Goal: Use online tool/utility

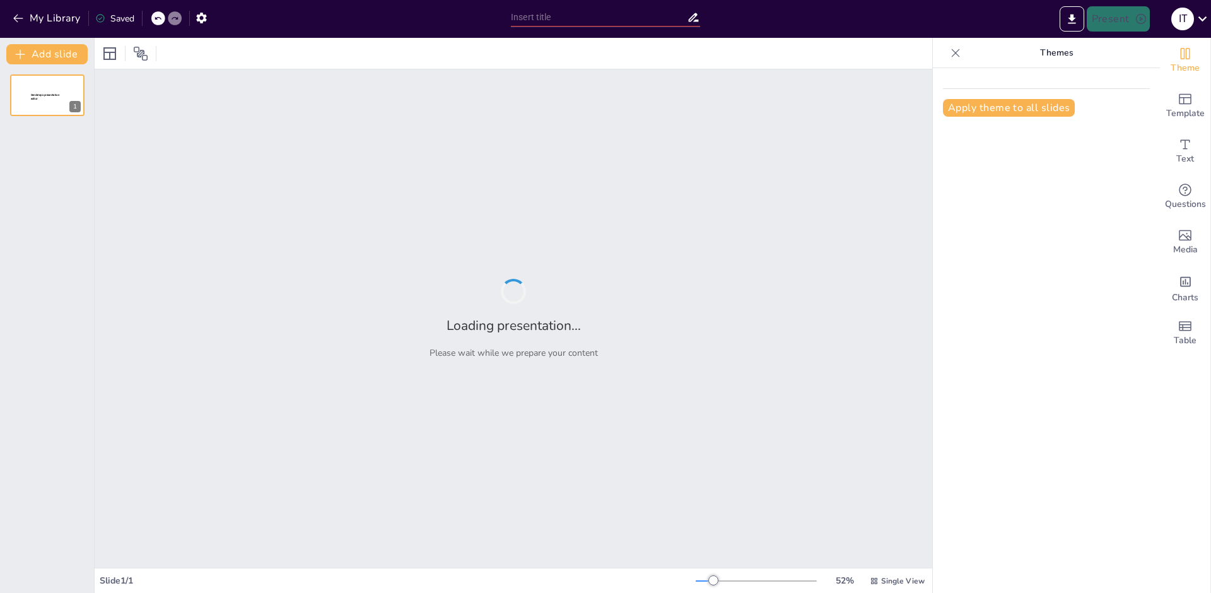
type input "[PERSON_NAME]: Лідар нацыянальнага адраджэння"
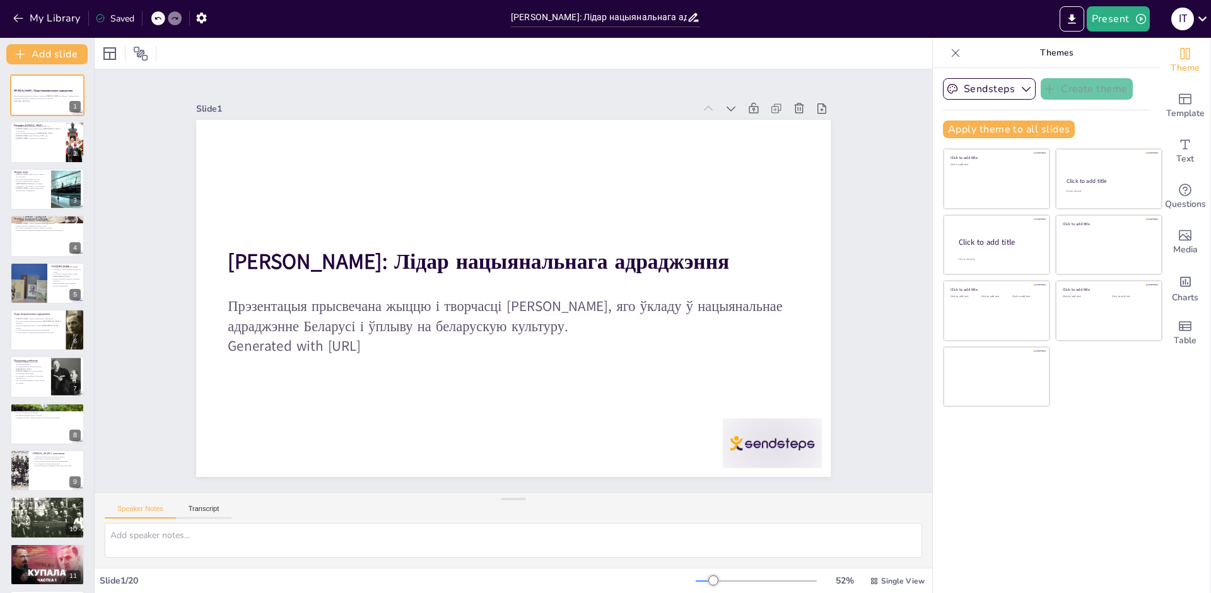
click at [401, 502] on div "Speaker Notes Transcript" at bounding box center [514, 508] width 838 height 30
click at [38, 145] on div at bounding box center [47, 142] width 76 height 43
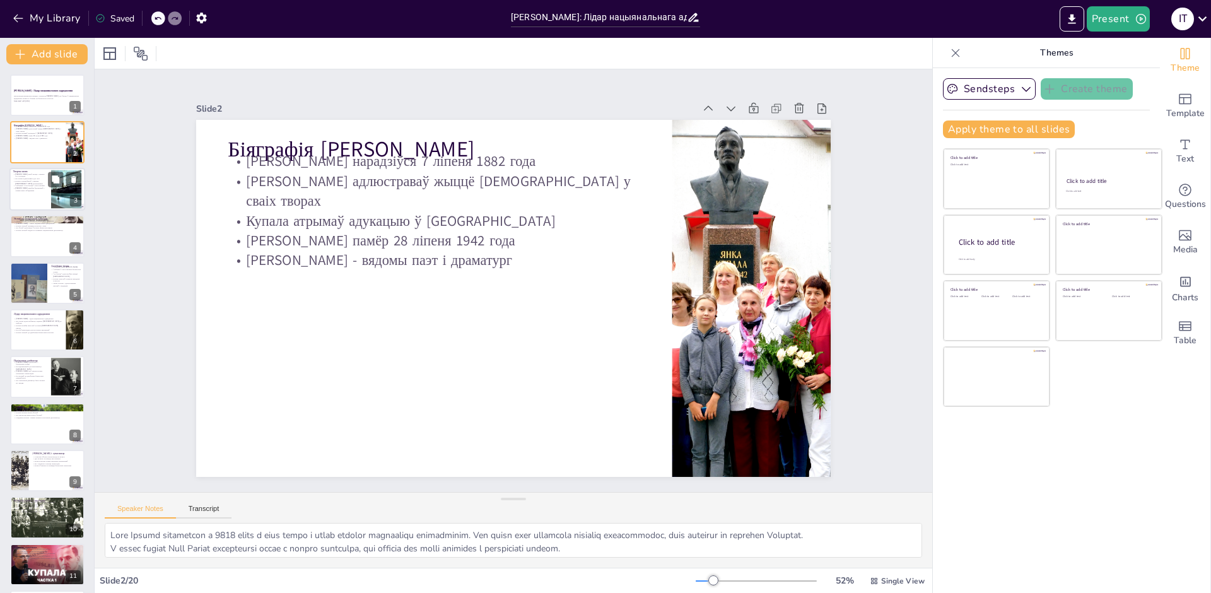
click at [44, 191] on p "[PERSON_NAME] актыўна ўдзельнічаў у літаратурных аб'яднаннях" at bounding box center [30, 189] width 34 height 4
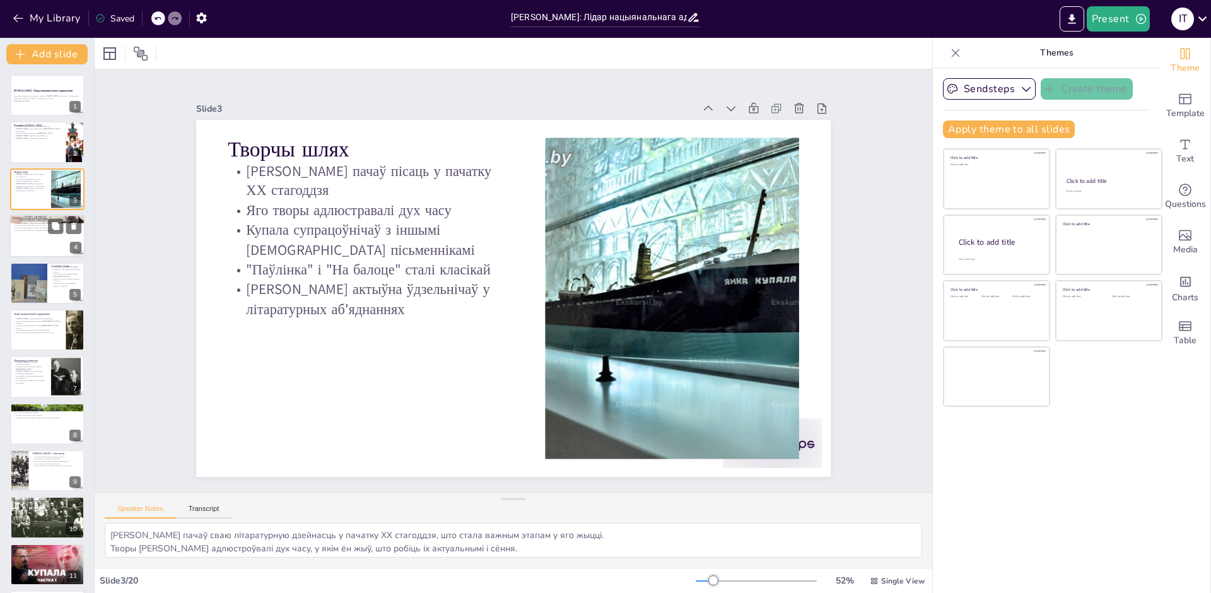
click at [34, 242] on div at bounding box center [47, 236] width 76 height 43
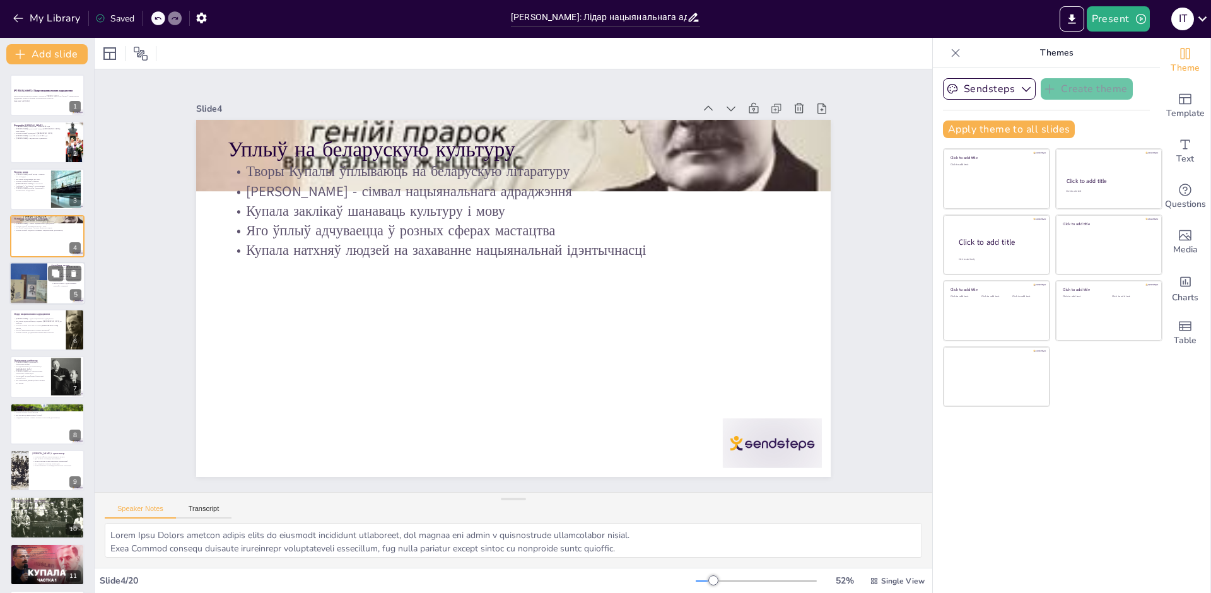
click at [39, 287] on div at bounding box center [28, 283] width 57 height 43
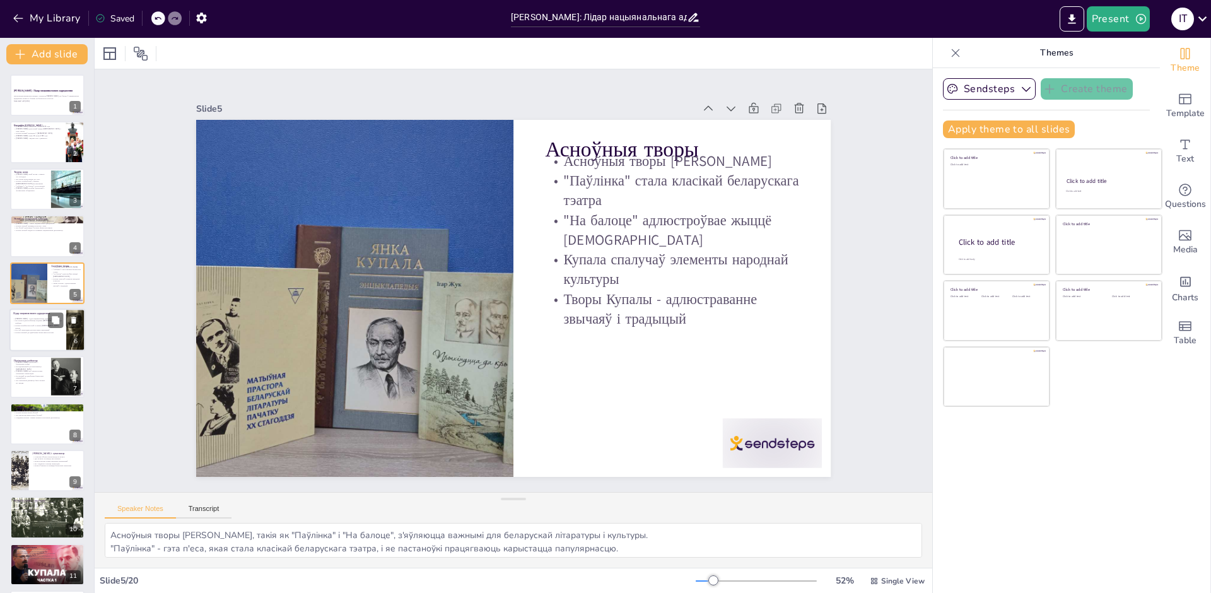
click at [32, 334] on div at bounding box center [47, 330] width 76 height 43
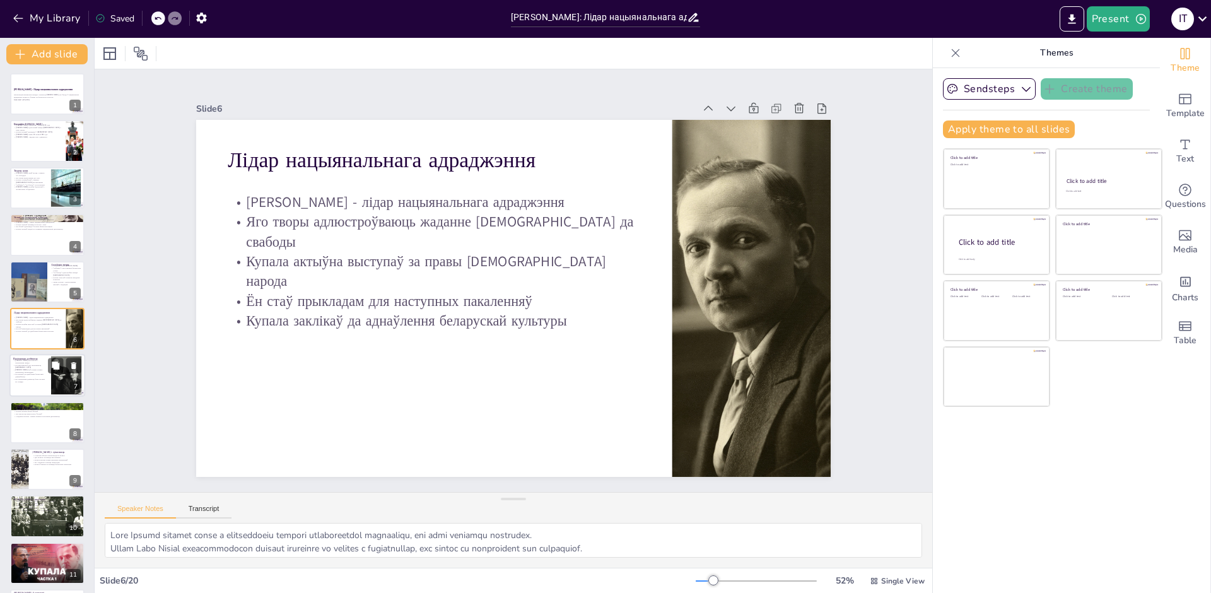
click at [36, 374] on p "Ён заклікаў да аднаўлення беларускай дзяржаўнасці" at bounding box center [30, 376] width 34 height 4
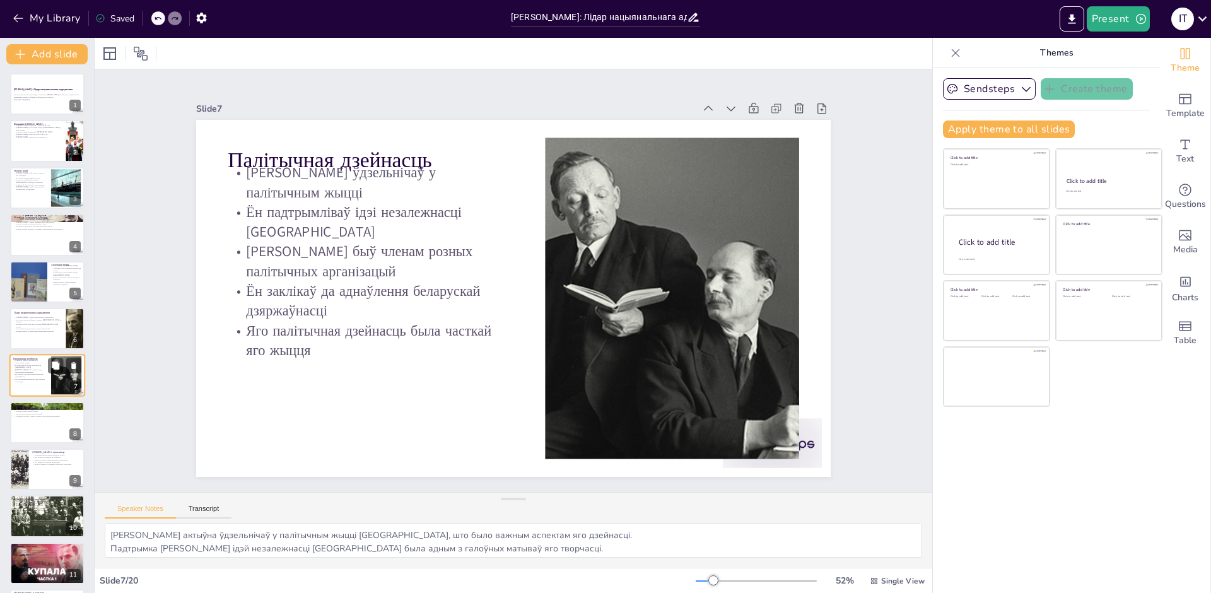
scroll to position [48, 0]
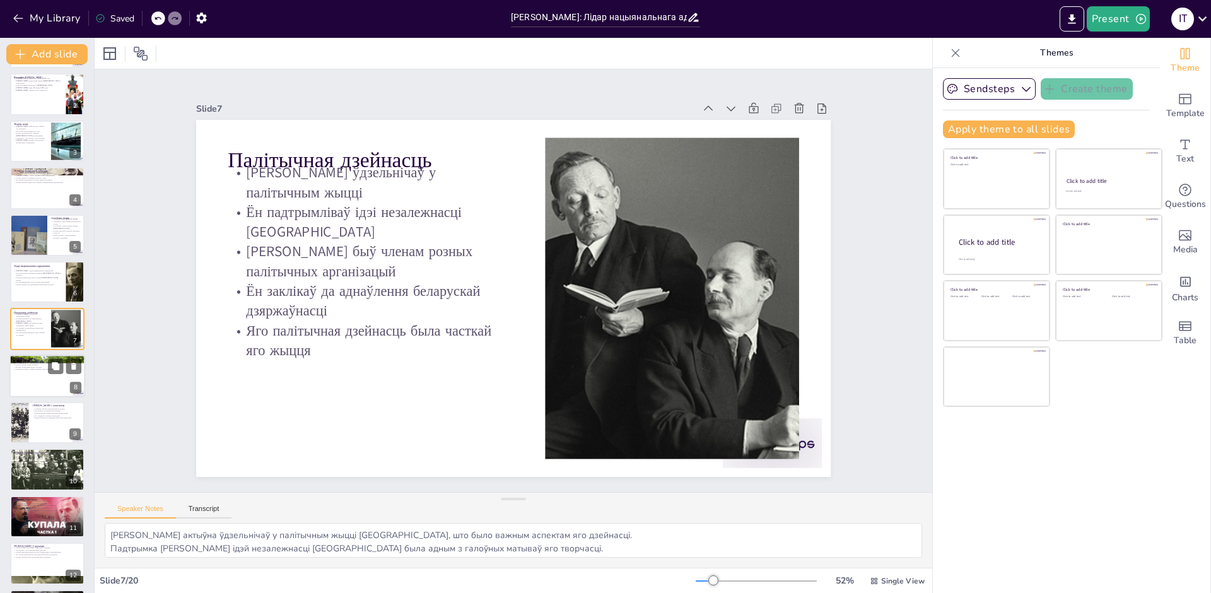
click at [38, 383] on div at bounding box center [47, 376] width 76 height 43
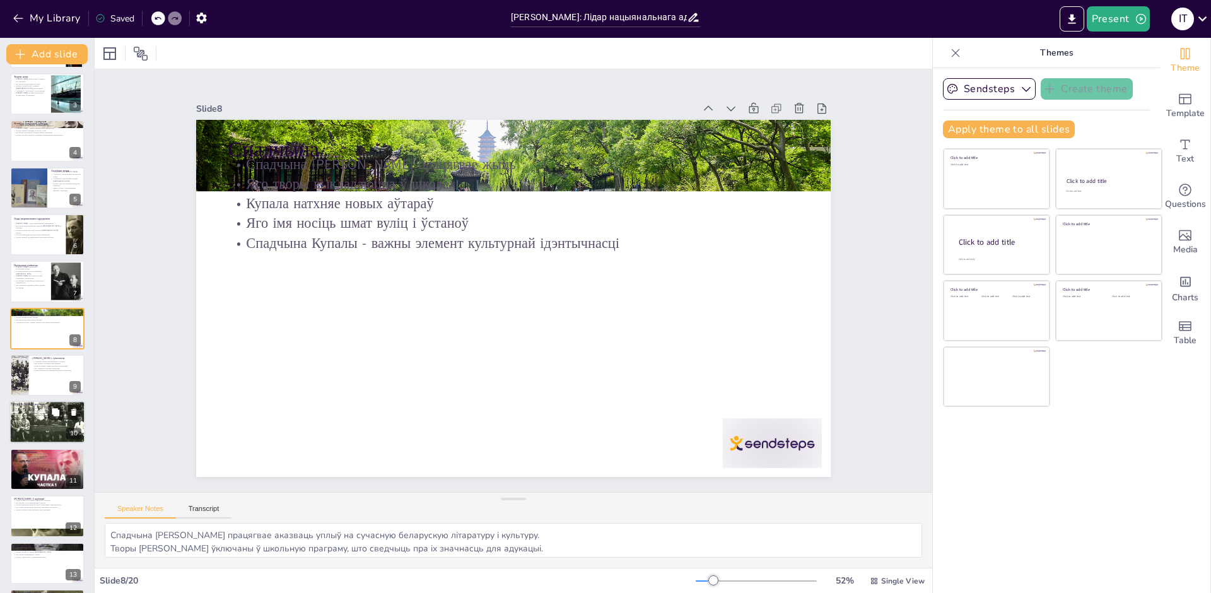
click at [47, 422] on div at bounding box center [47, 422] width 76 height 47
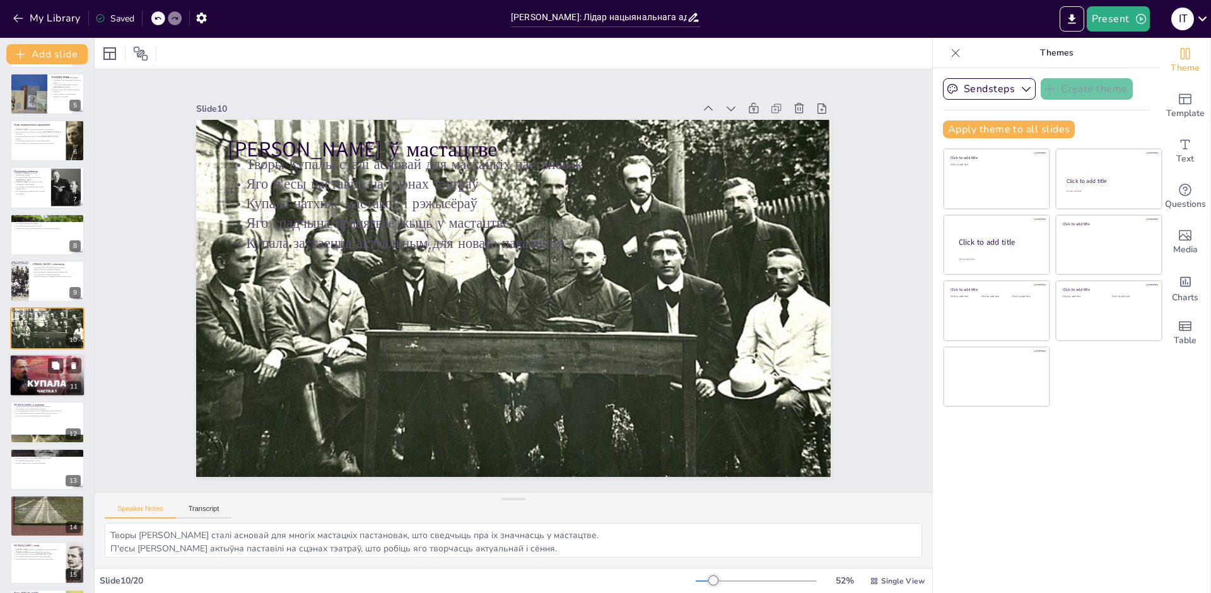
click at [30, 371] on div at bounding box center [47, 375] width 76 height 57
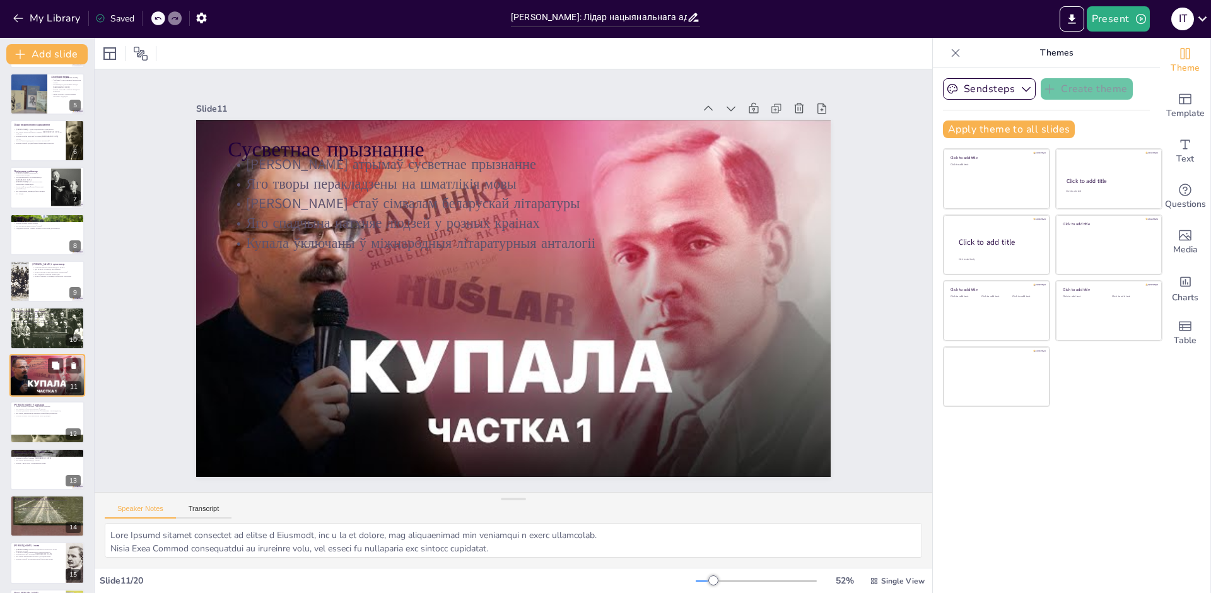
scroll to position [236, 0]
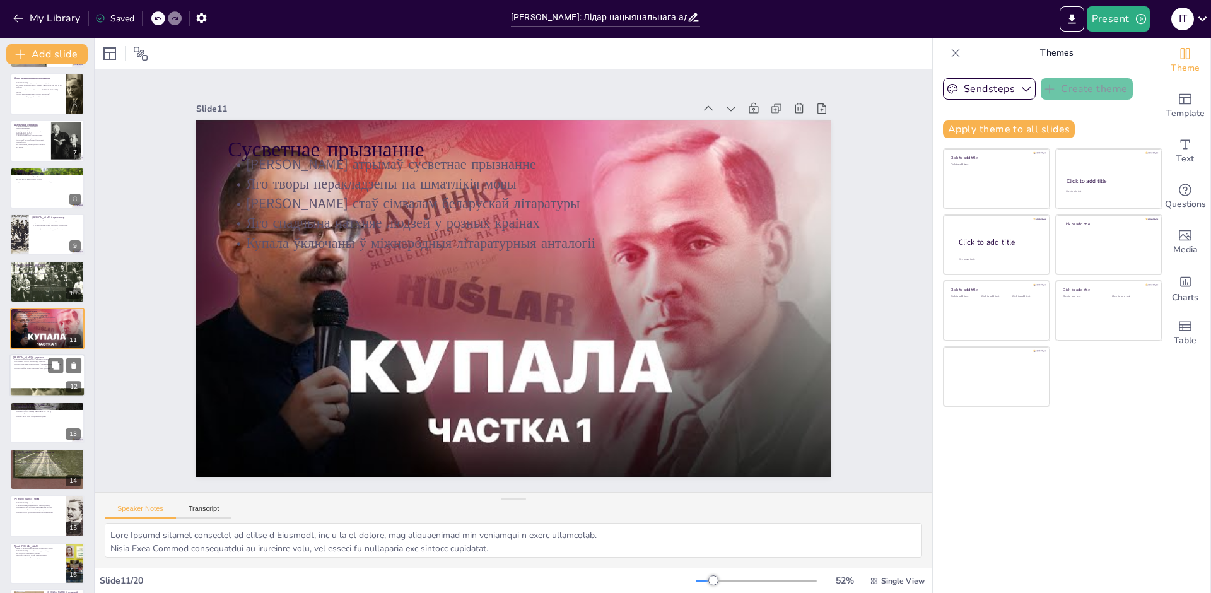
click at [30, 368] on p "Купала натхняе новае пакаленне праз адукацыю" at bounding box center [47, 369] width 68 height 3
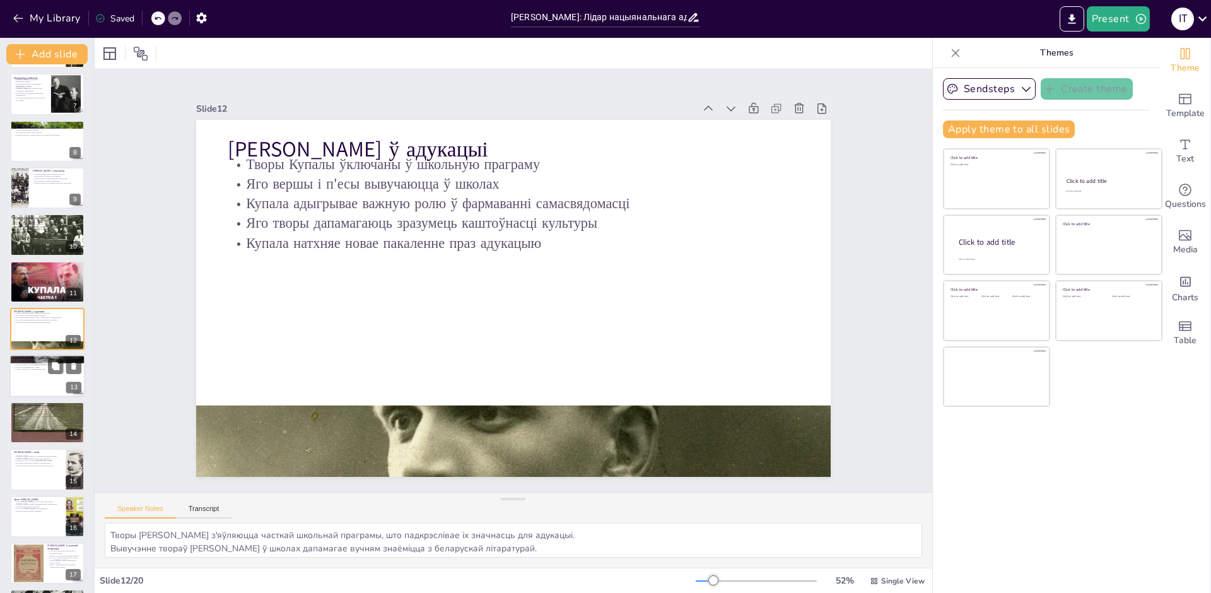
click at [39, 380] on div at bounding box center [47, 376] width 76 height 43
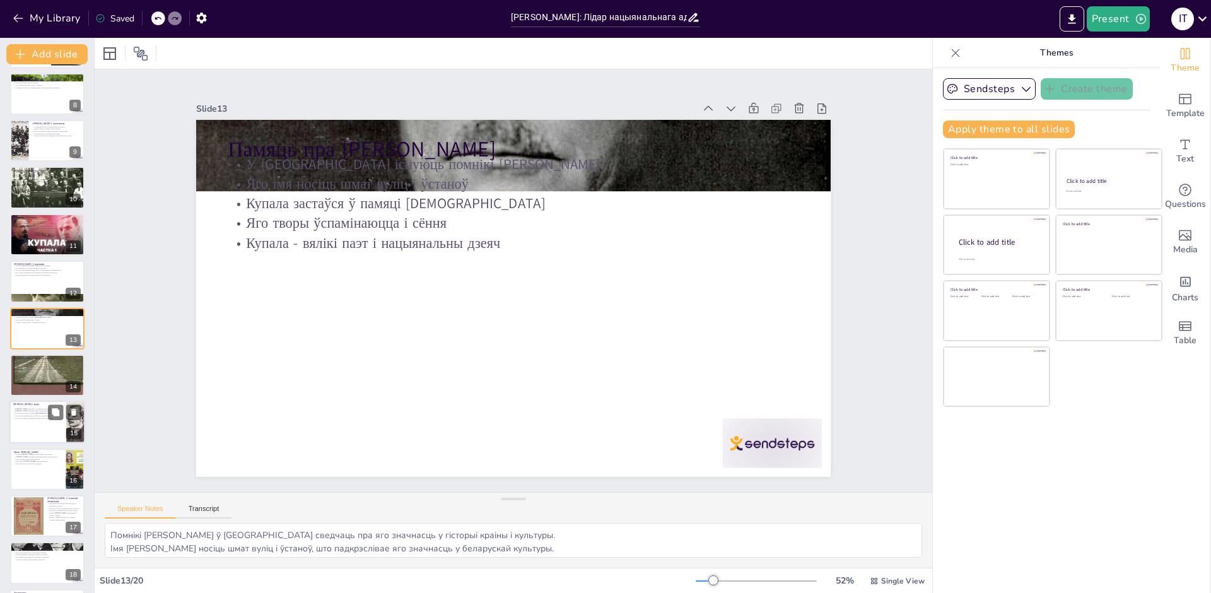
click at [38, 429] on div at bounding box center [47, 422] width 76 height 43
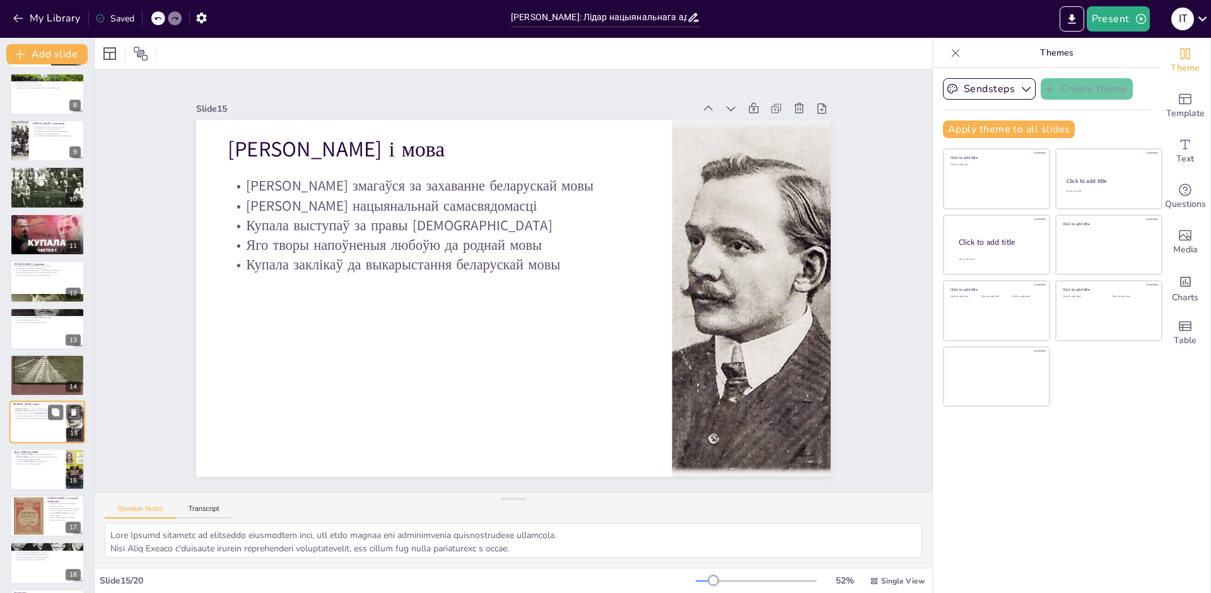
scroll to position [423, 0]
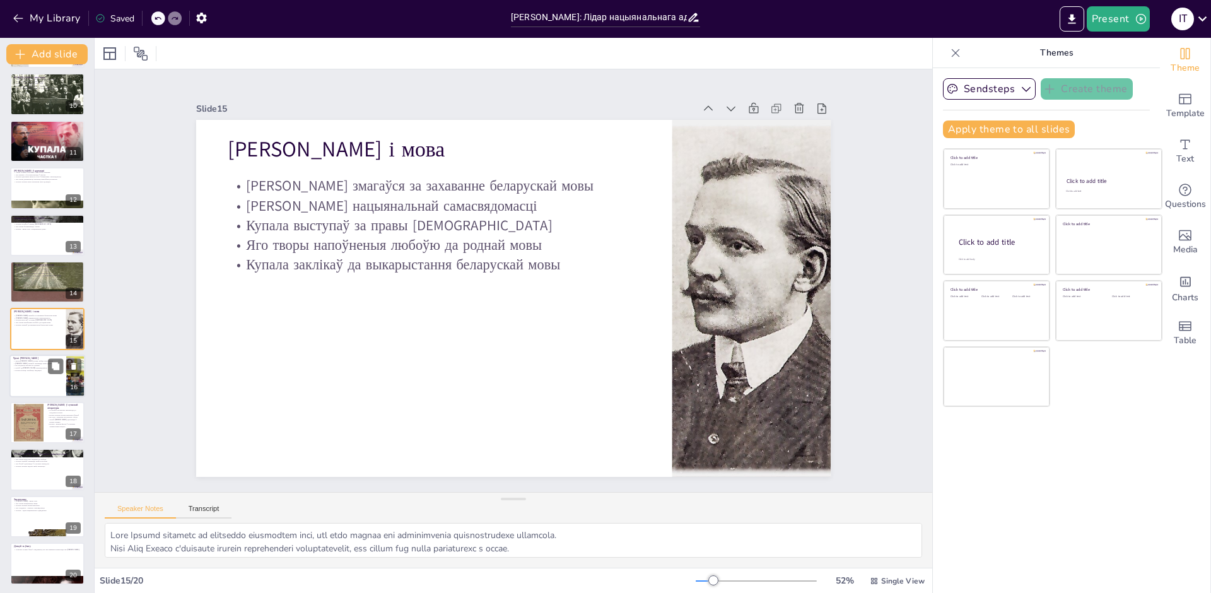
click at [31, 381] on div at bounding box center [47, 376] width 76 height 43
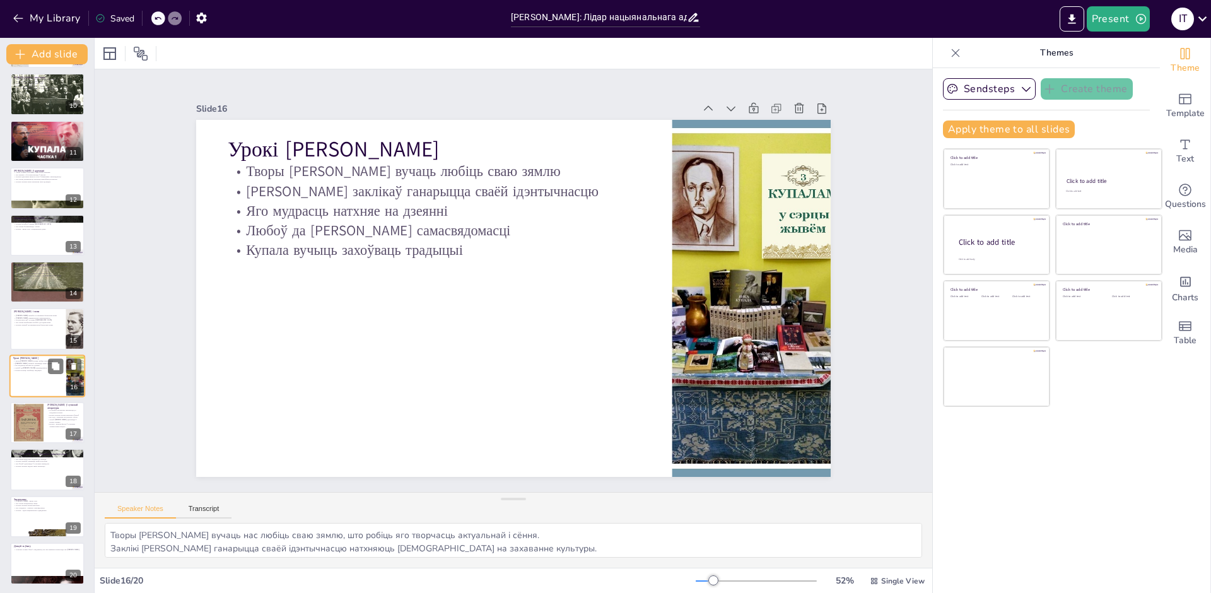
scroll to position [425, 0]
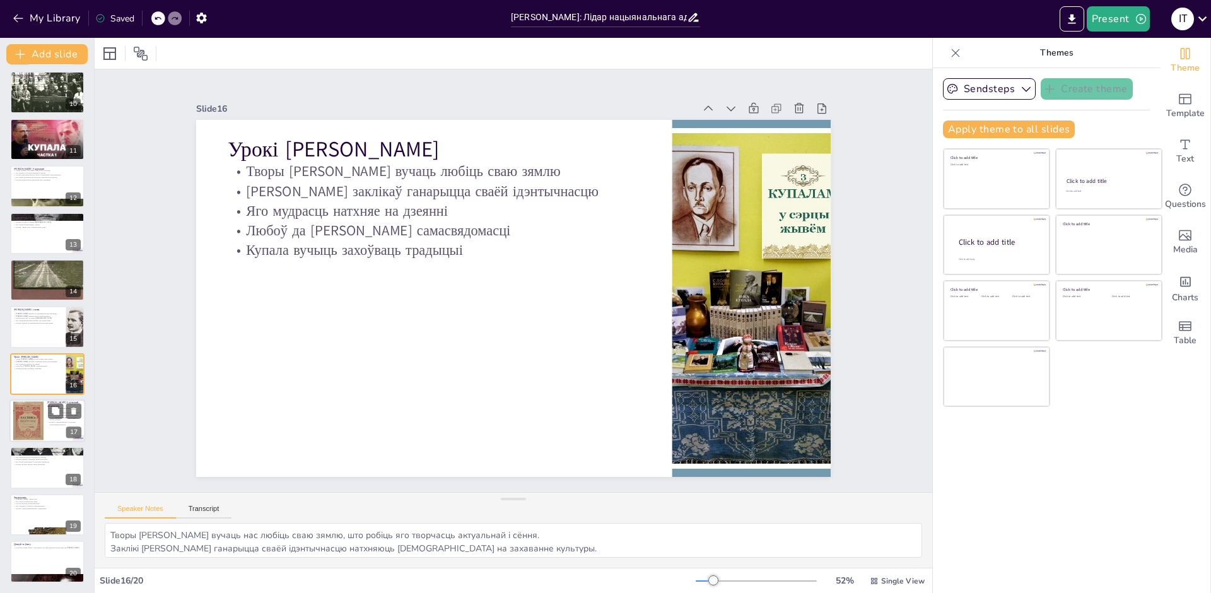
click at [26, 422] on div at bounding box center [28, 421] width 30 height 42
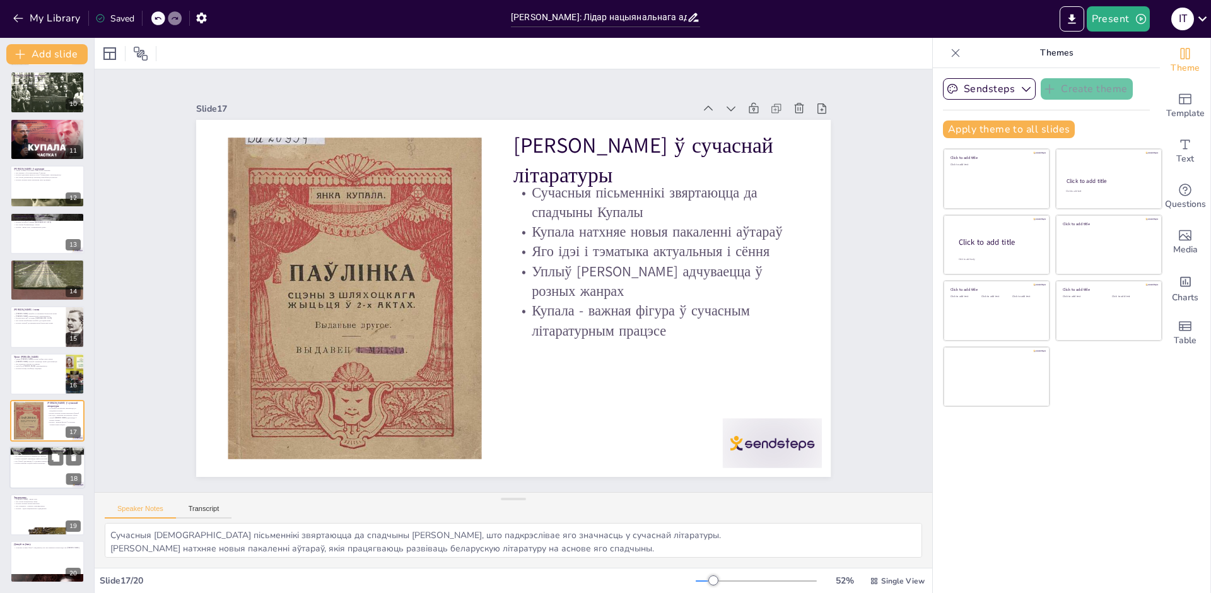
click at [33, 473] on div at bounding box center [47, 468] width 76 height 43
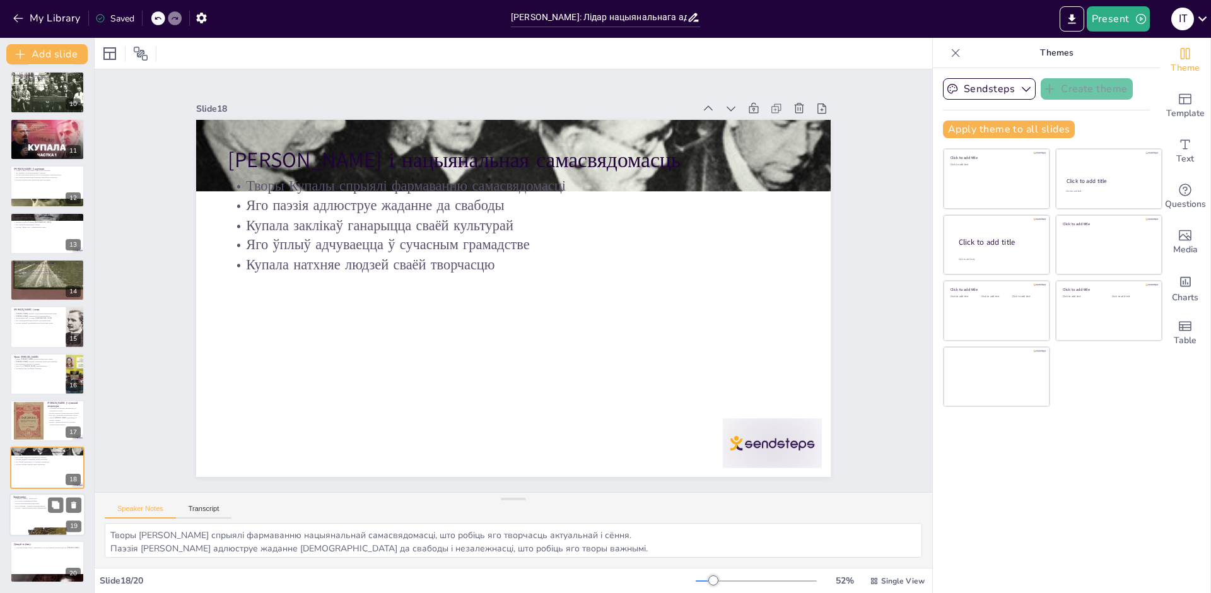
click at [30, 514] on div at bounding box center [47, 514] width 76 height 43
type textarea "Lore Ipsumd sitametc a elitsedd Eiusmodt in utlabo etdo, mag aliquaeni adminim …"
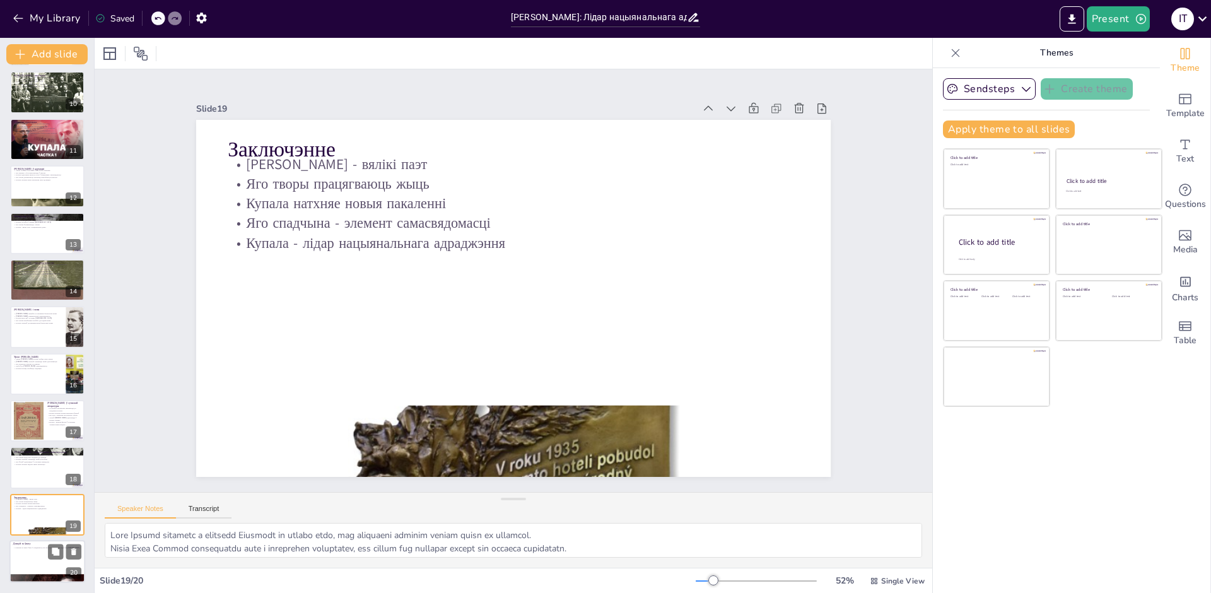
click at [37, 561] on div at bounding box center [47, 561] width 76 height 43
